Goal: Learn about a topic

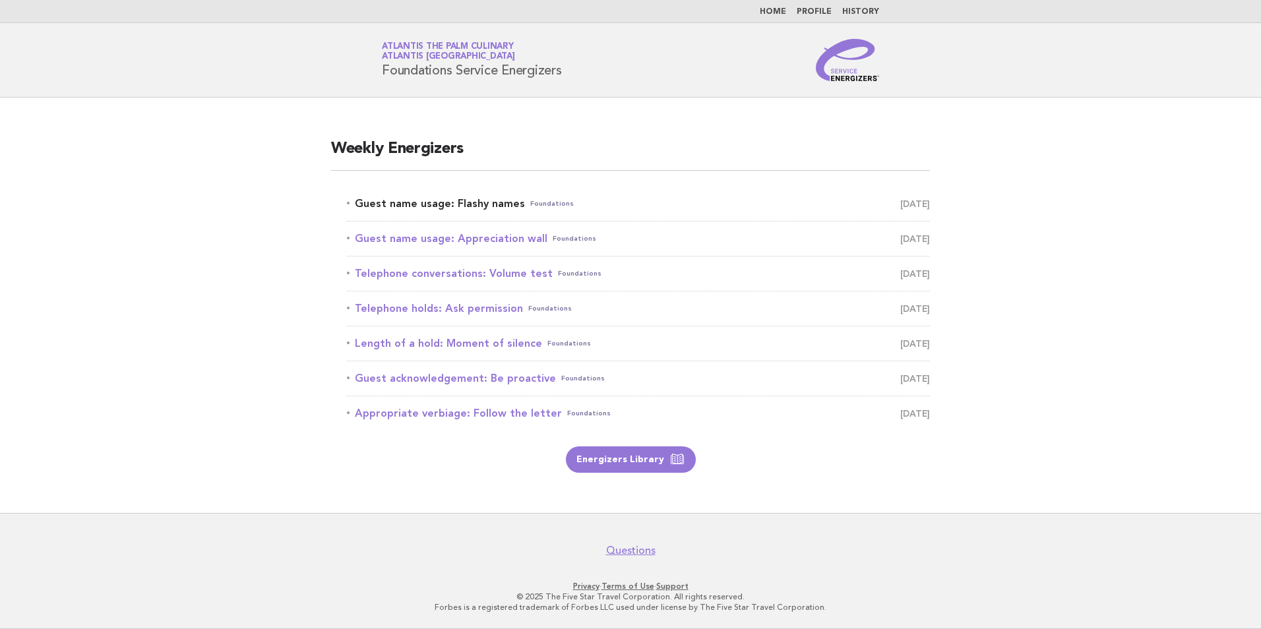
click at [427, 208] on link "Guest name usage: Flashy names Foundations August 17" at bounding box center [638, 204] width 583 height 18
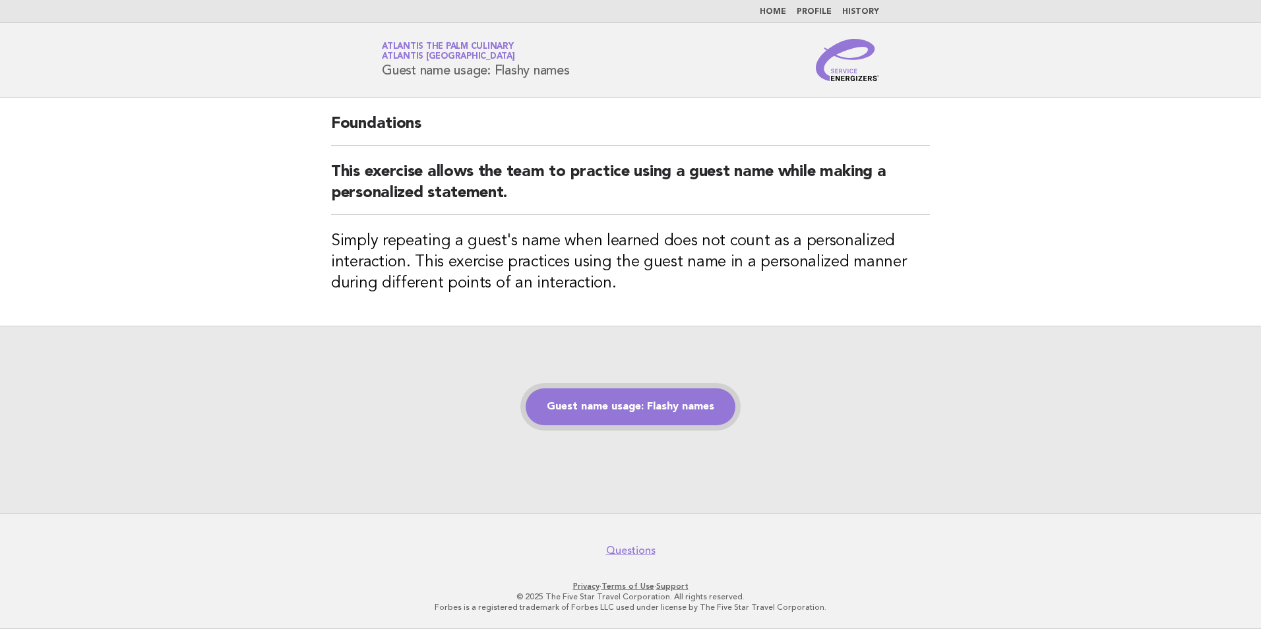
click at [607, 408] on link "Guest name usage: Flashy names" at bounding box center [631, 406] width 210 height 37
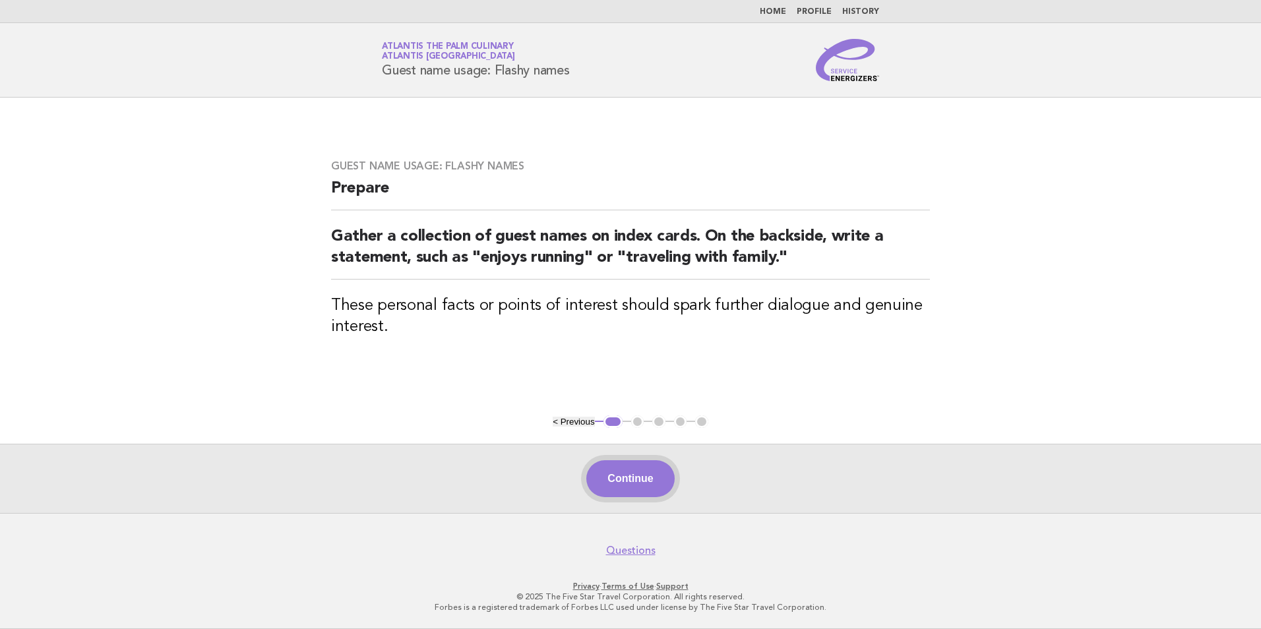
click at [656, 483] on button "Continue" at bounding box center [630, 478] width 88 height 37
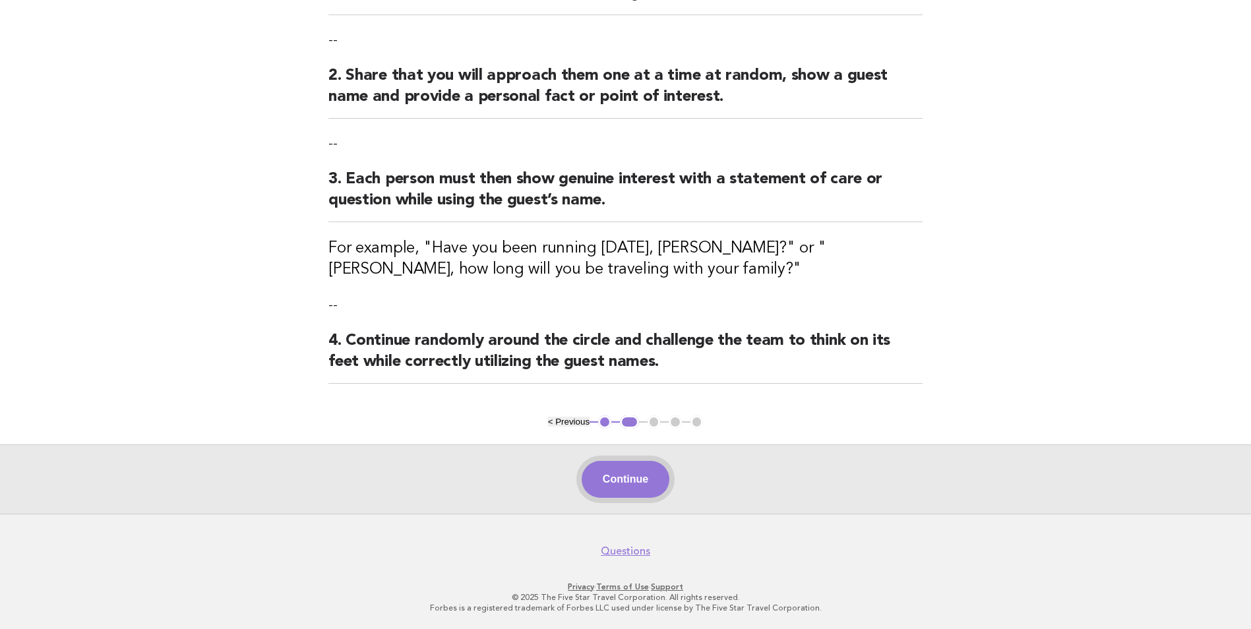
click at [650, 495] on button "Continue" at bounding box center [626, 479] width 88 height 37
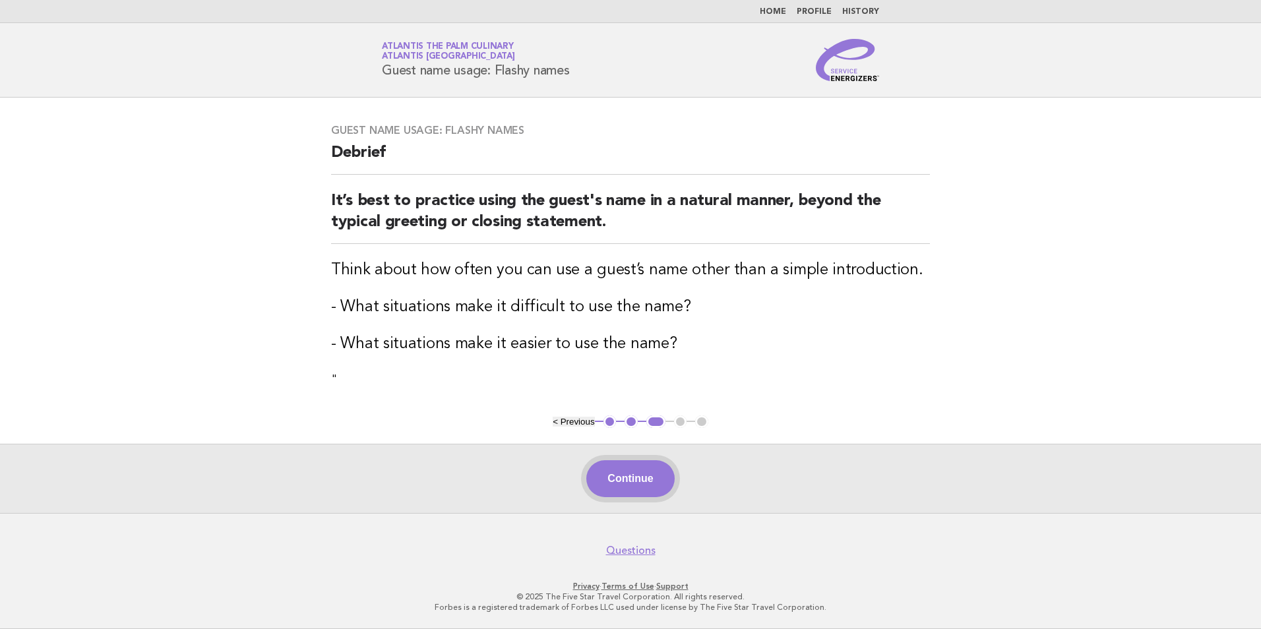
click at [611, 485] on button "Continue" at bounding box center [630, 478] width 88 height 37
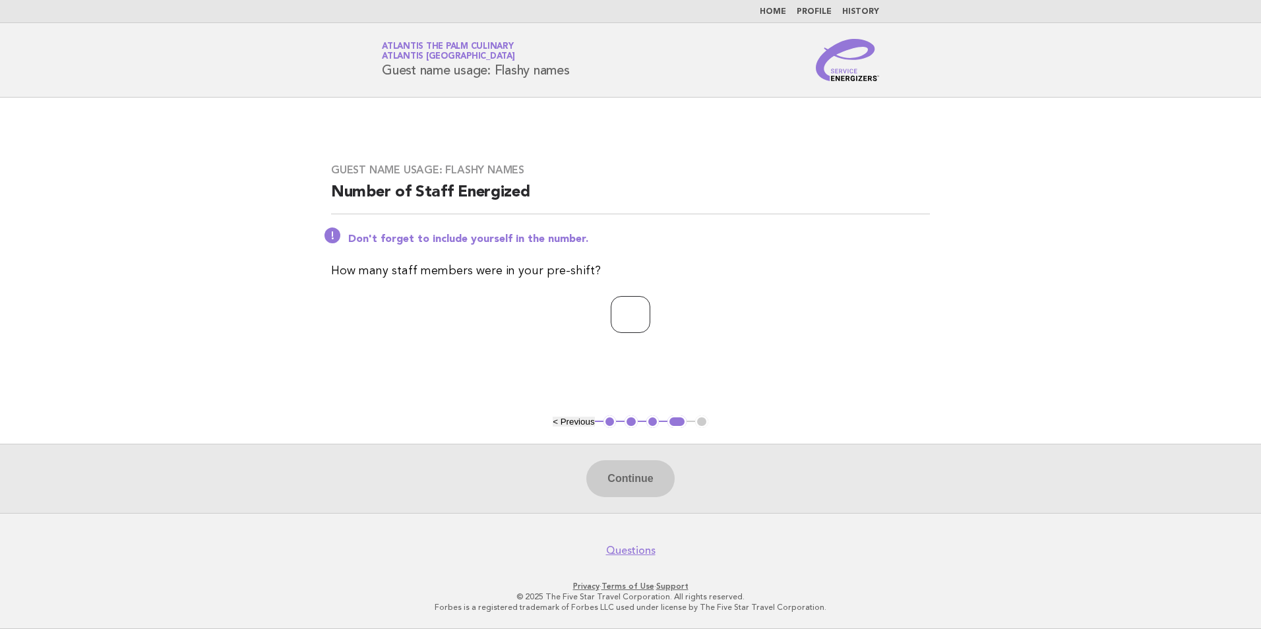
click at [650, 305] on input "number" at bounding box center [631, 314] width 40 height 37
click at [623, 322] on input "number" at bounding box center [631, 314] width 40 height 37
type input "**"
click at [642, 456] on div "Continue" at bounding box center [630, 478] width 1261 height 69
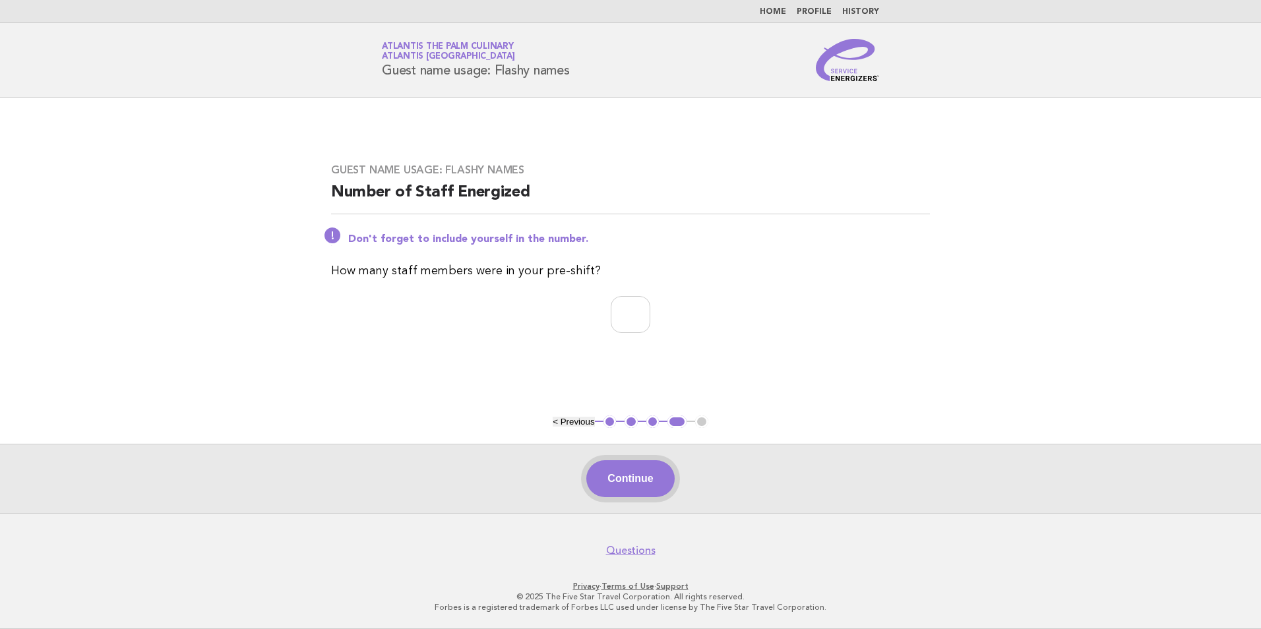
click at [640, 473] on button "Continue" at bounding box center [630, 478] width 88 height 37
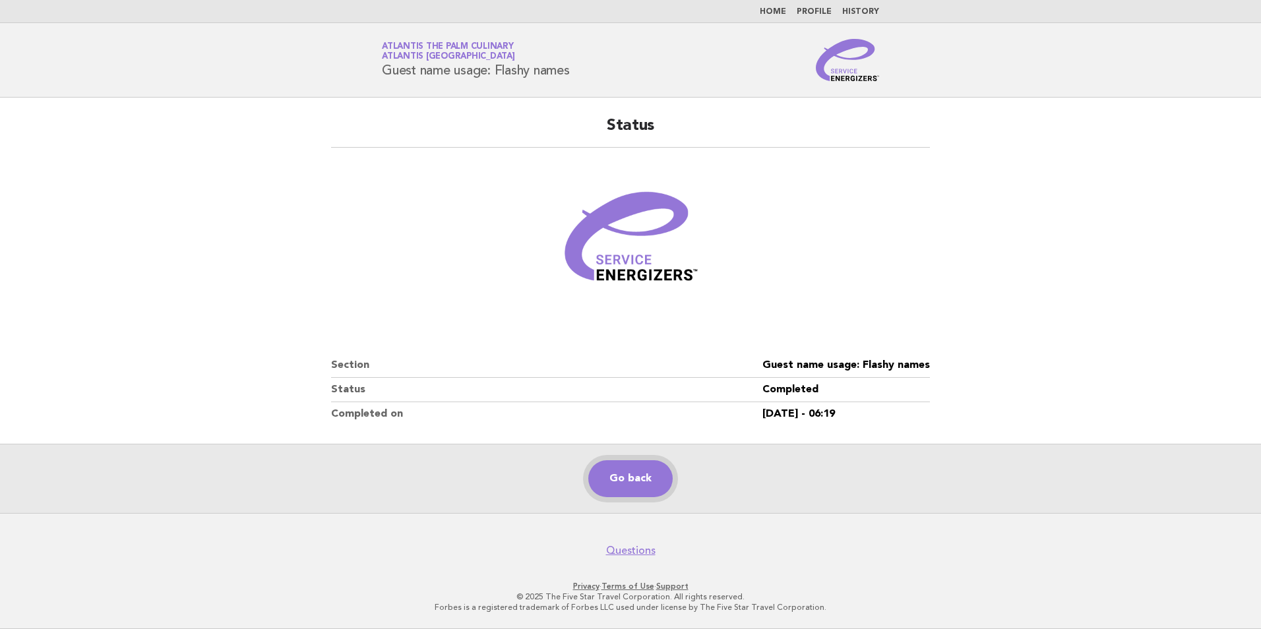
click at [619, 487] on link "Go back" at bounding box center [630, 478] width 84 height 37
